Goal: Transaction & Acquisition: Purchase product/service

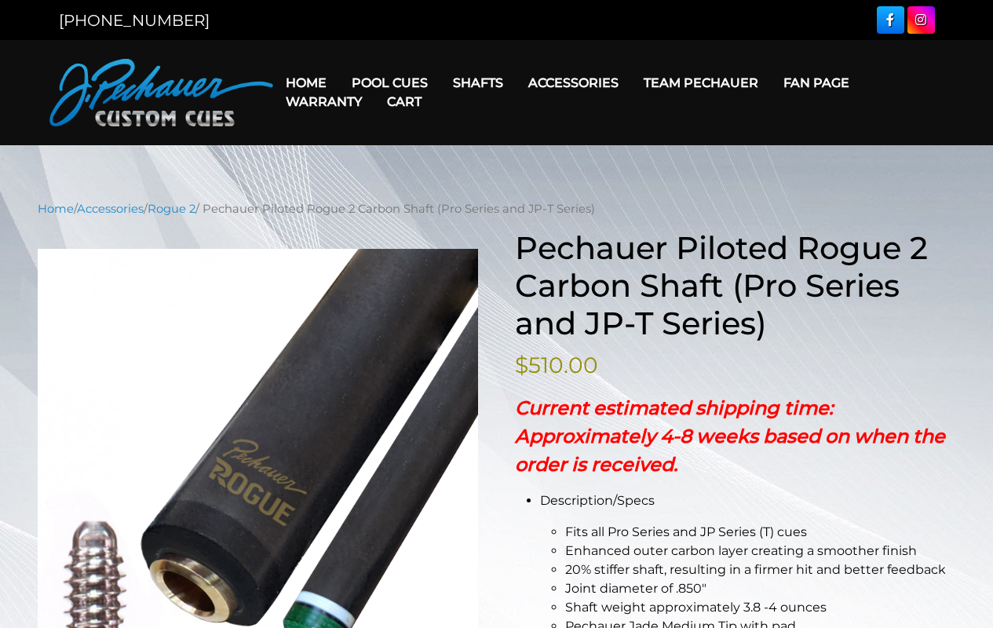
scroll to position [236, 0]
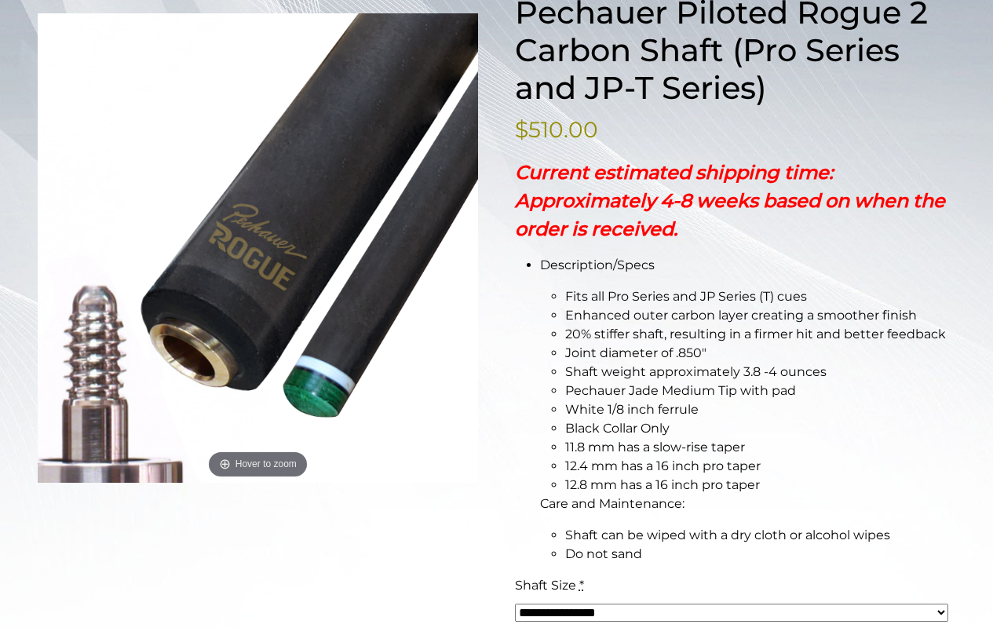
select select "*****"
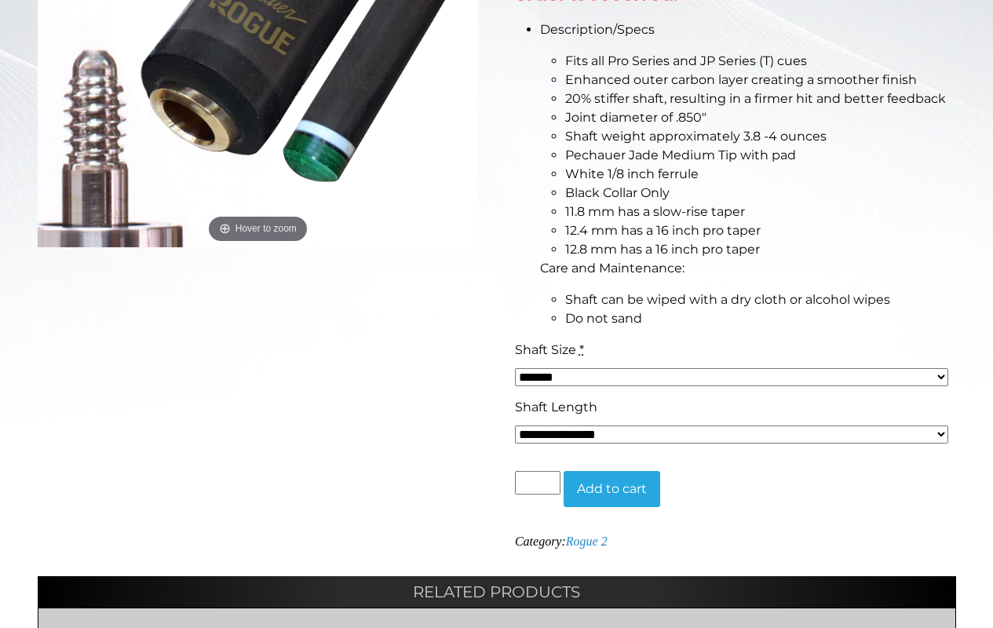
click at [612, 488] on button "Add to cart" at bounding box center [612, 489] width 97 height 36
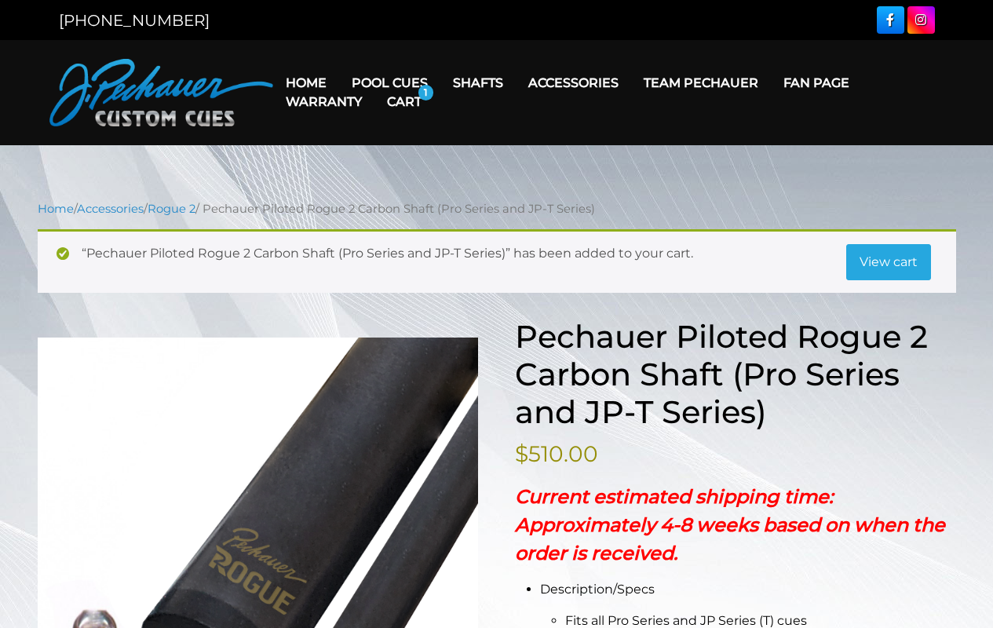
click at [404, 101] on link "Cart" at bounding box center [405, 102] width 60 height 40
